Goal: Task Accomplishment & Management: Use online tool/utility

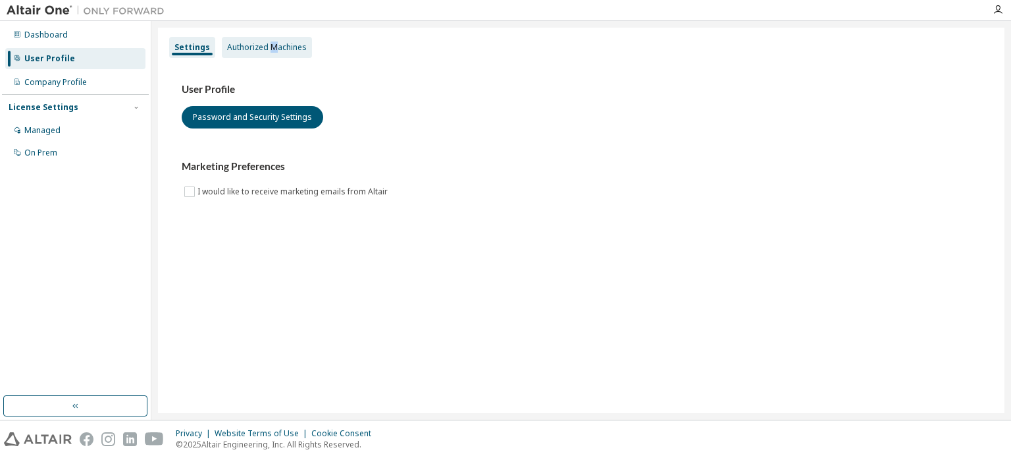
click at [271, 43] on div "Authorized Machines" at bounding box center [267, 47] width 80 height 11
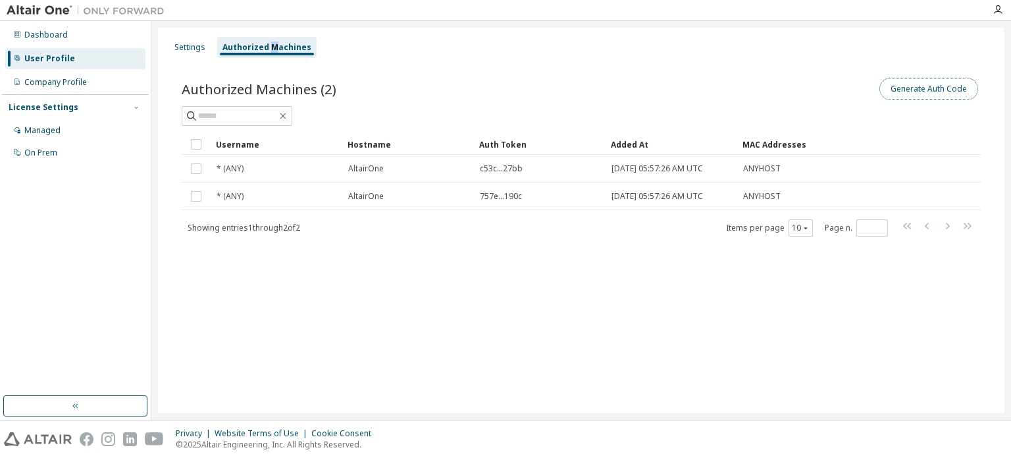
click at [896, 87] on button "Generate Auth Code" at bounding box center [929, 89] width 99 height 22
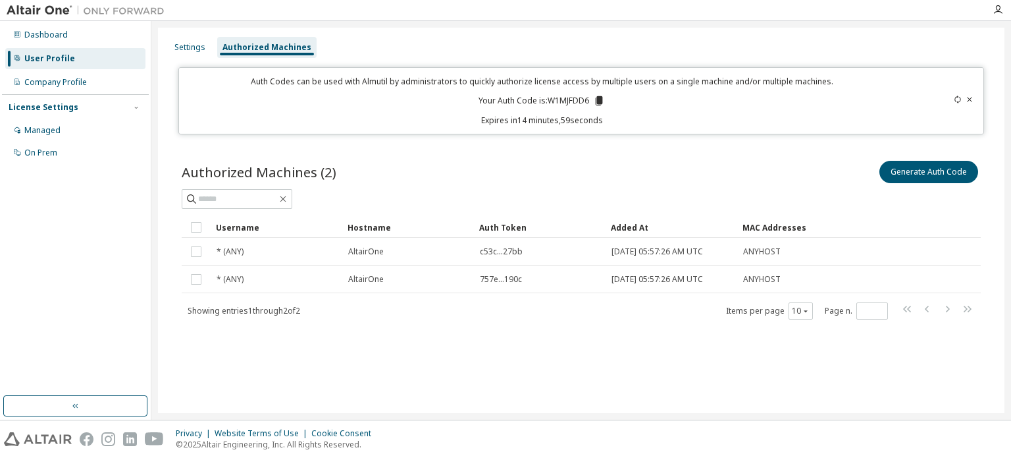
click at [598, 96] on icon at bounding box center [599, 100] width 7 height 9
